Goal: Task Accomplishment & Management: Manage account settings

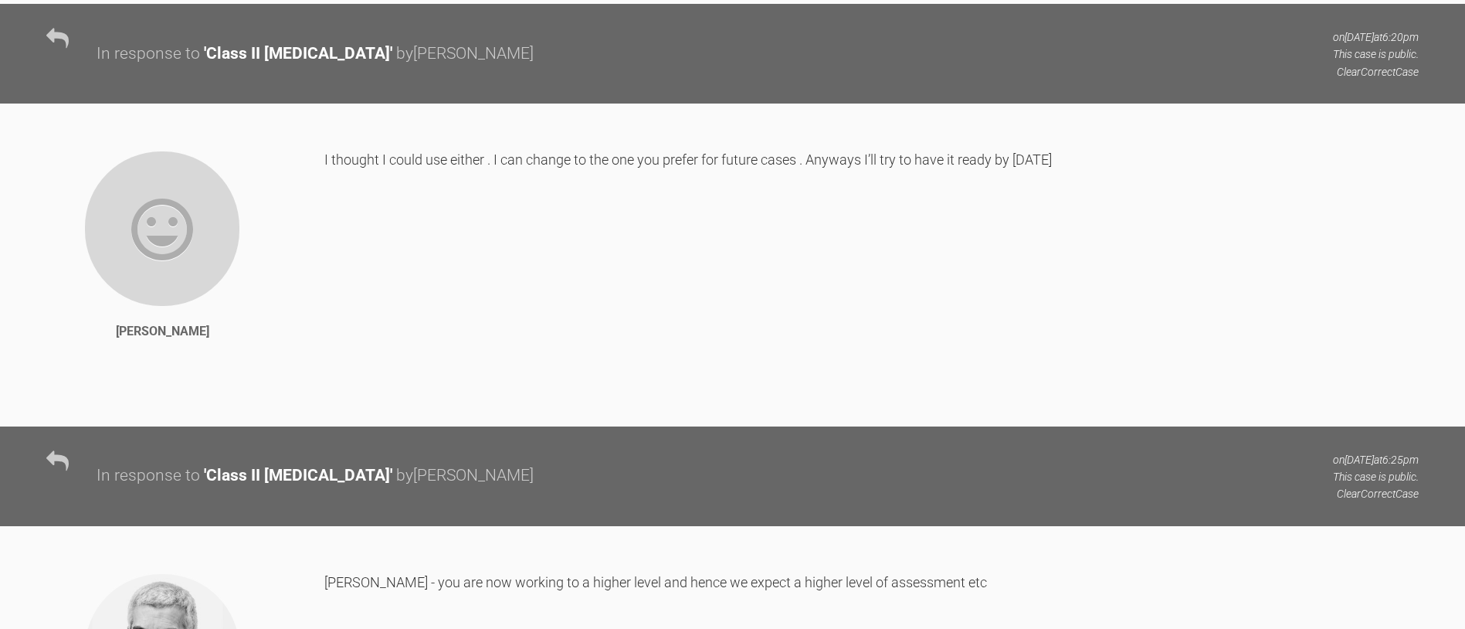
scroll to position [1390, 0]
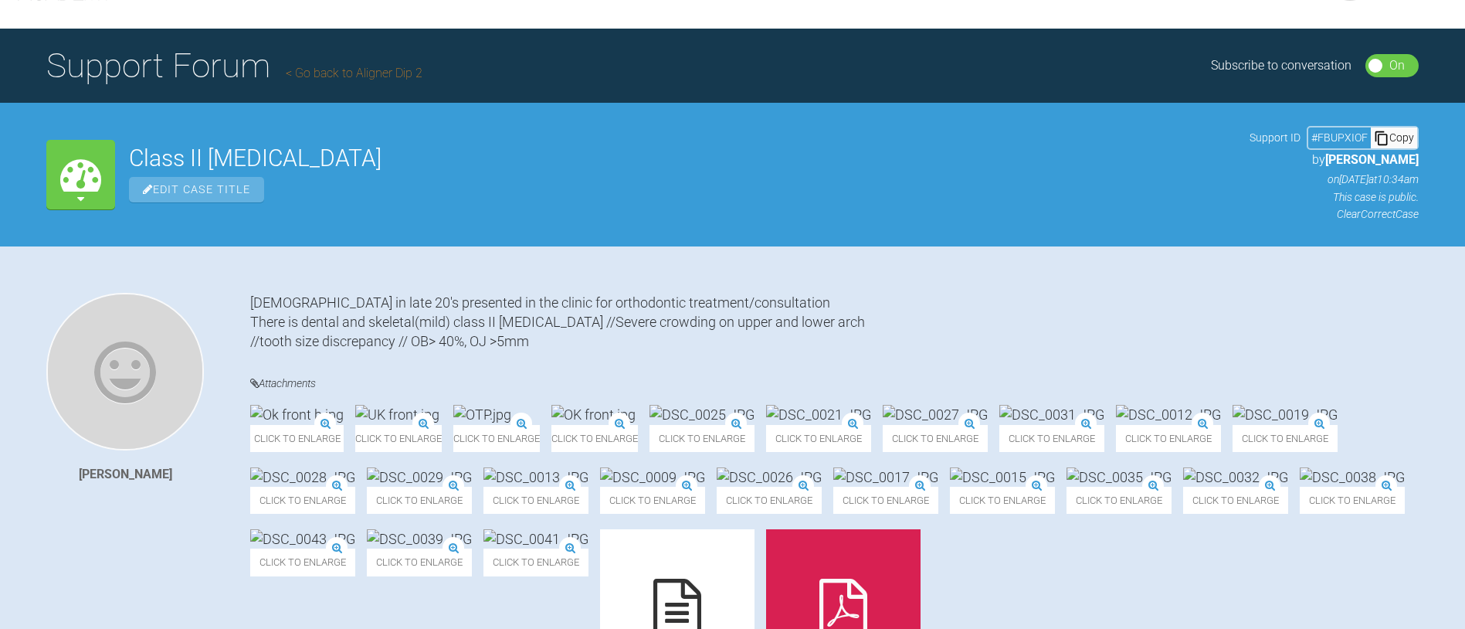
scroll to position [0, 0]
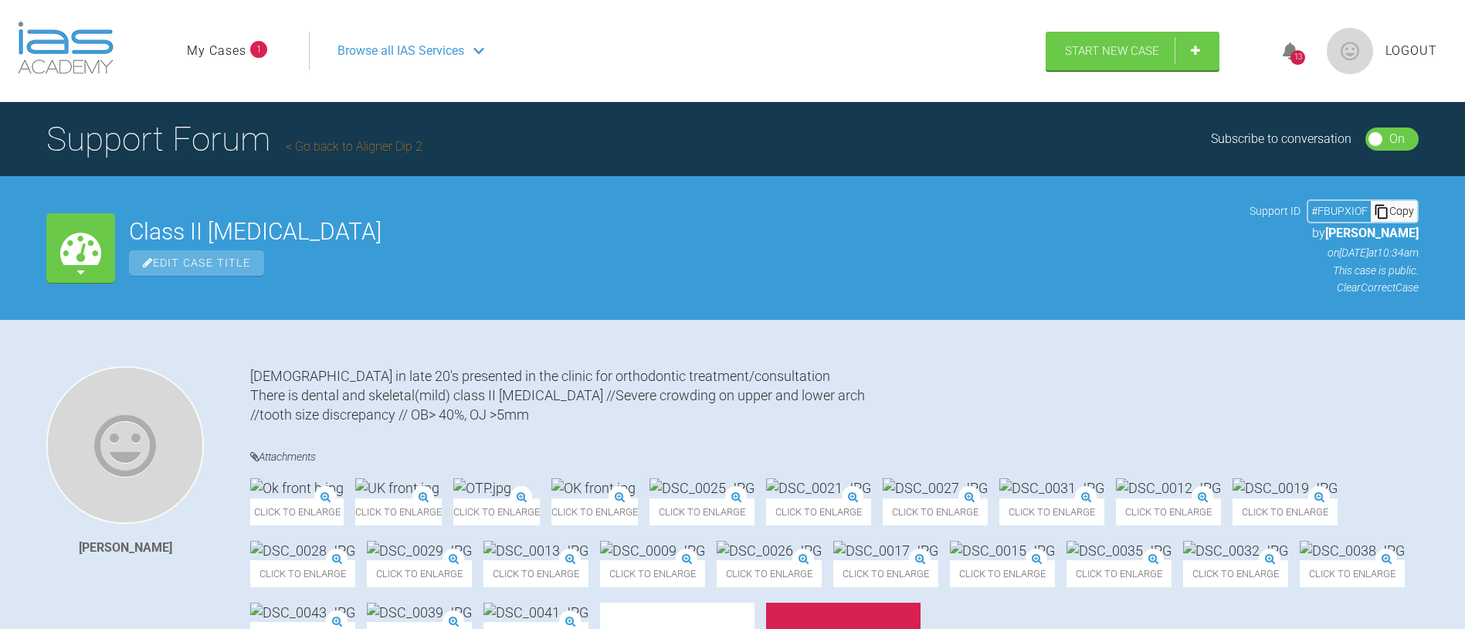
click at [1432, 48] on span "Logout" at bounding box center [1412, 51] width 52 height 20
